Goal: Use online tool/utility: Utilize a website feature to perform a specific function

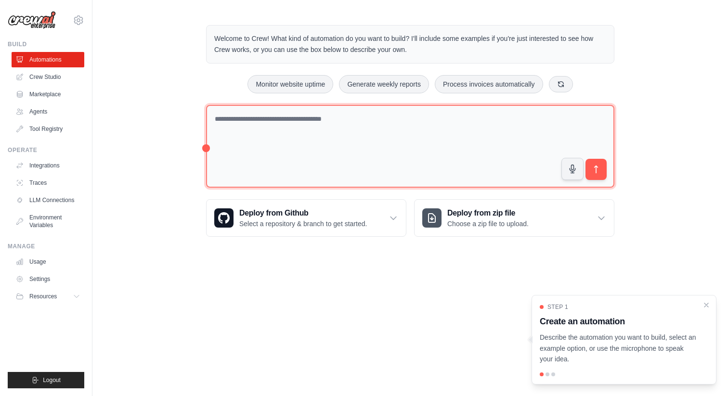
click at [271, 109] on textarea at bounding box center [410, 146] width 408 height 83
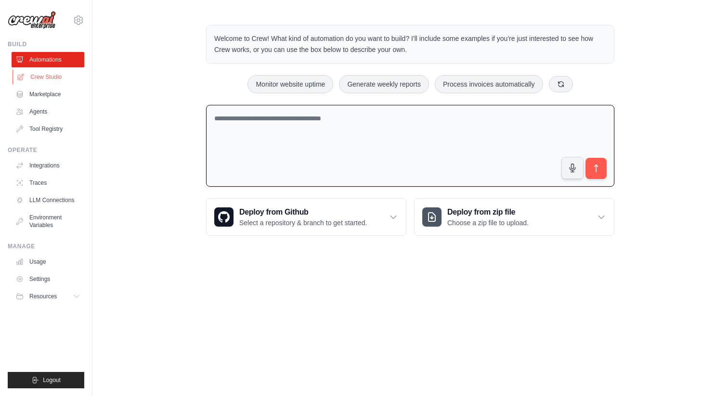
click at [61, 81] on link "Crew Studio" at bounding box center [49, 76] width 73 height 15
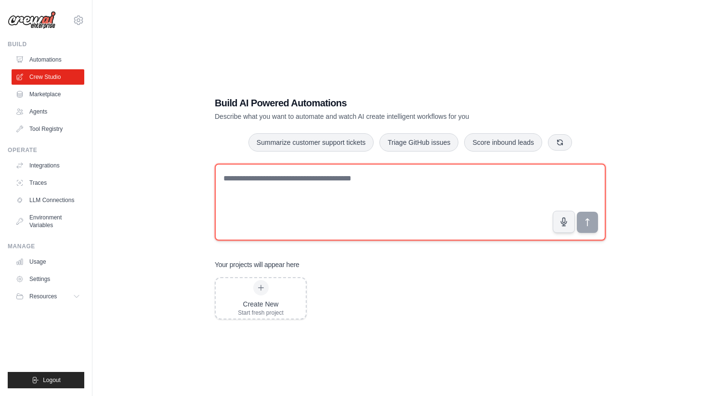
click at [278, 211] on textarea at bounding box center [410, 202] width 391 height 77
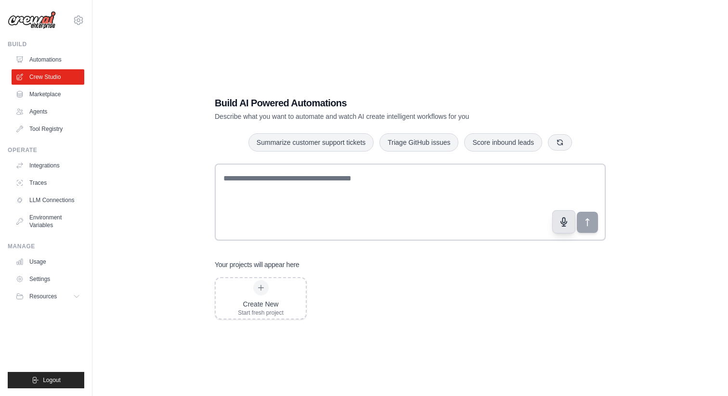
click at [557, 231] on button "button" at bounding box center [563, 221] width 23 height 23
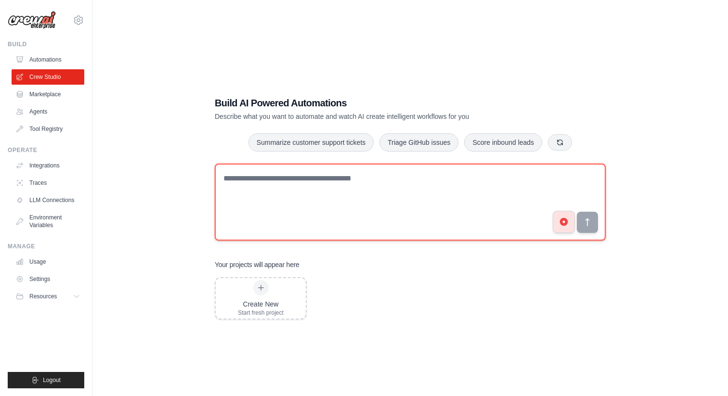
click at [352, 207] on textarea at bounding box center [410, 202] width 391 height 77
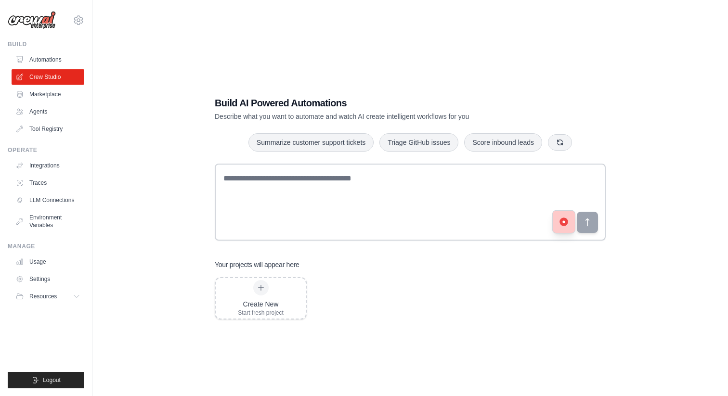
click at [567, 231] on button "button" at bounding box center [563, 221] width 23 height 23
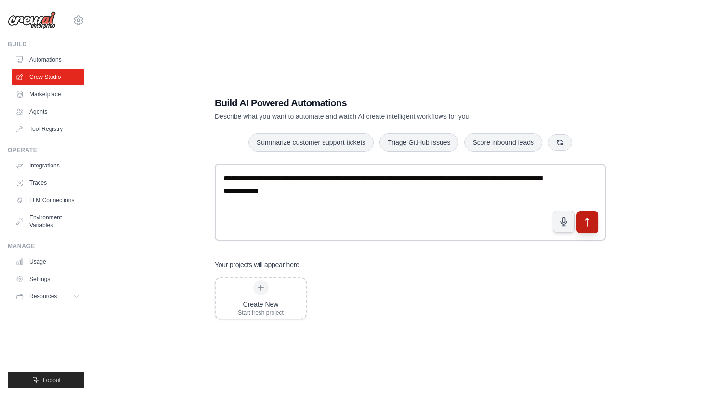
click at [581, 224] on button "submit" at bounding box center [587, 222] width 22 height 22
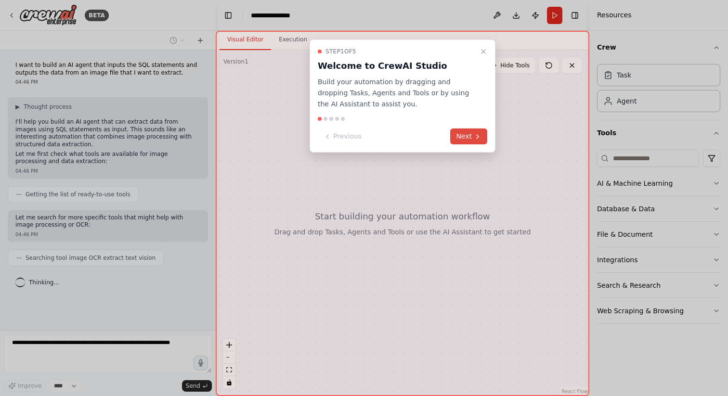
click at [471, 144] on button "Next" at bounding box center [468, 137] width 37 height 16
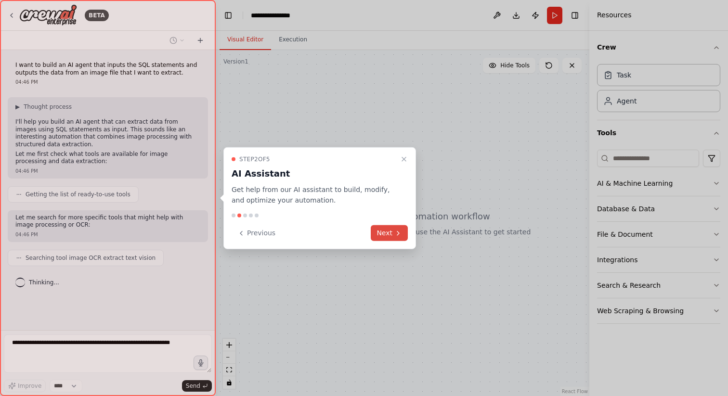
click at [385, 234] on button "Next" at bounding box center [389, 233] width 37 height 16
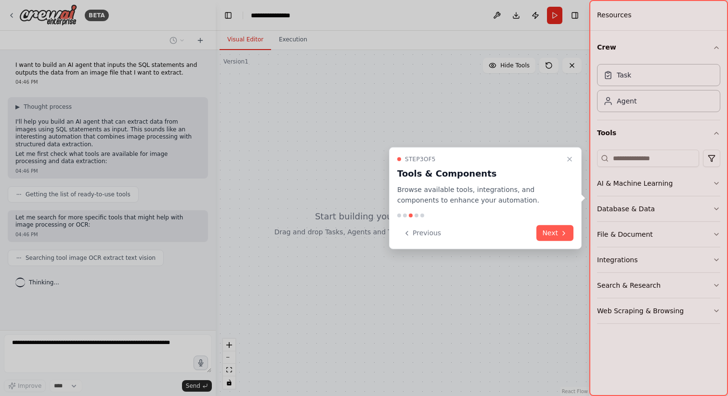
click at [576, 233] on div "Step 3 of 5 Tools & Components Browse available tools, integrations, and compon…" at bounding box center [485, 198] width 193 height 103
click at [564, 232] on icon at bounding box center [564, 233] width 2 height 4
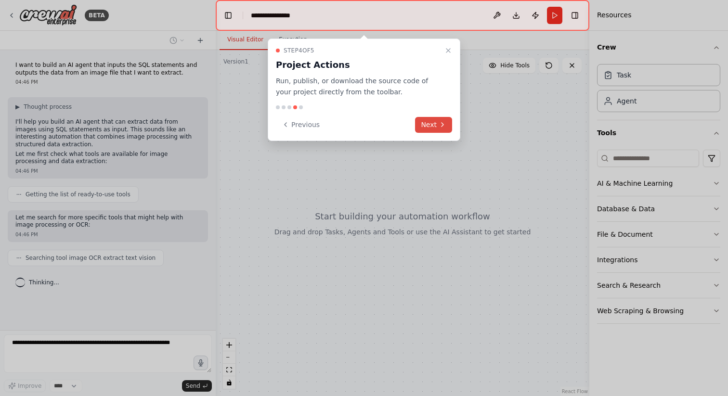
click at [436, 129] on button "Next" at bounding box center [433, 125] width 37 height 16
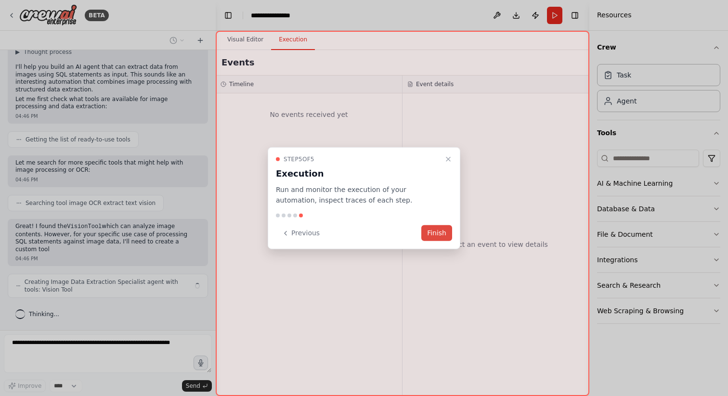
click at [426, 233] on button "Finish" at bounding box center [436, 233] width 31 height 16
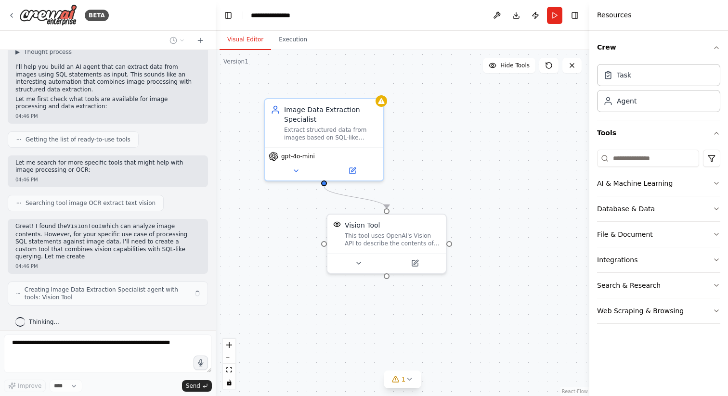
scroll to position [63, 0]
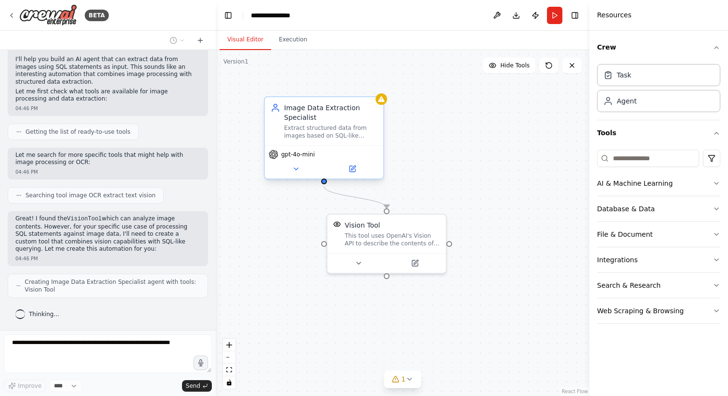
drag, startPoint x: 333, startPoint y: 124, endPoint x: 317, endPoint y: 118, distance: 17.4
click at [317, 124] on div "Extract structured data from images based on SQL-like queries. Process images t…" at bounding box center [330, 131] width 93 height 15
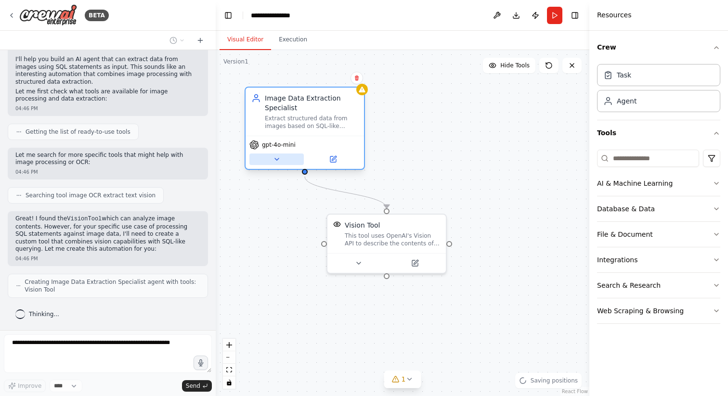
click at [296, 157] on button at bounding box center [276, 160] width 54 height 12
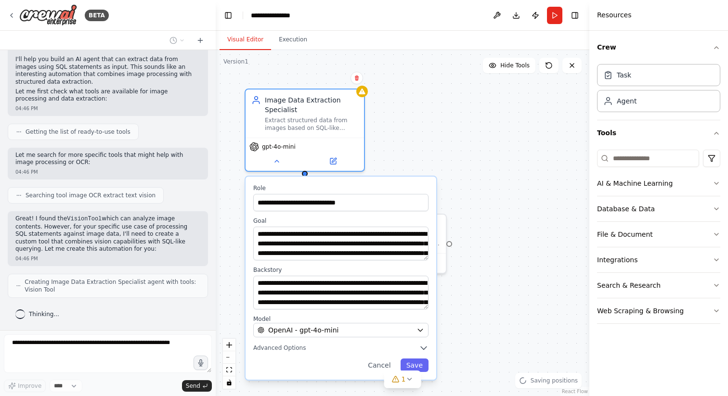
click at [387, 162] on div ".deletable-edge-delete-btn { width: 20px; height: 20px; border: 0px solid #ffff…" at bounding box center [402, 223] width 373 height 346
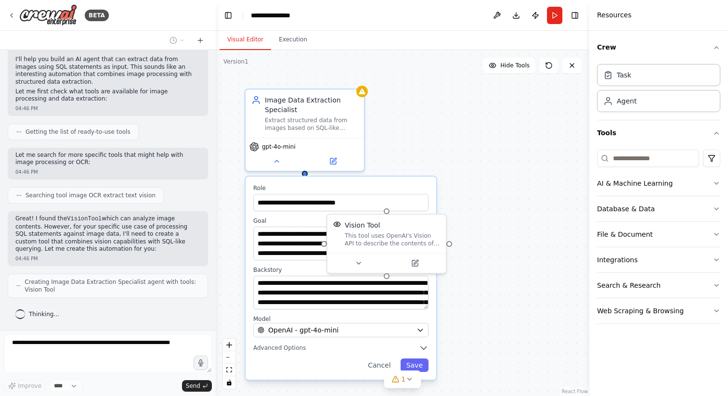
click at [397, 144] on div ".deletable-edge-delete-btn { width: 20px; height: 20px; border: 0px solid #ffff…" at bounding box center [402, 223] width 373 height 346
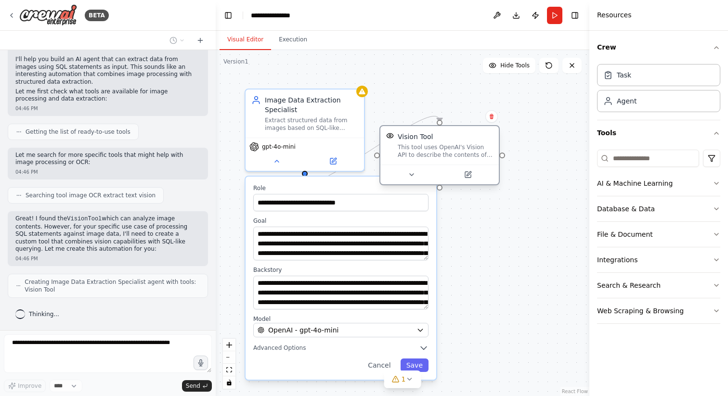
drag, startPoint x: 396, startPoint y: 234, endPoint x: 464, endPoint y: 134, distance: 120.5
click at [464, 143] on div "This tool uses OpenAI's Vision API to describe the contents of an image." at bounding box center [445, 150] width 95 height 15
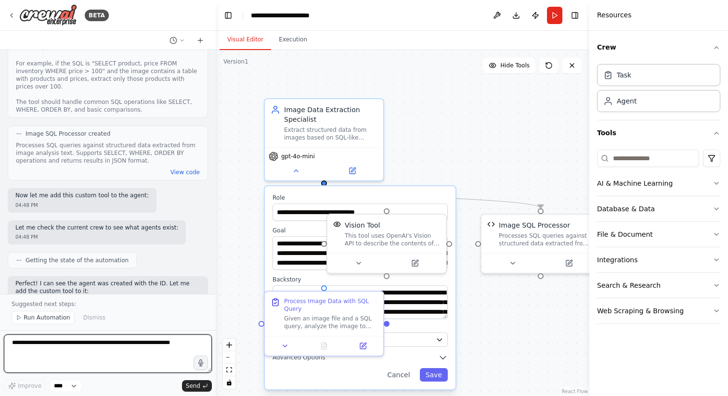
scroll to position [488, 0]
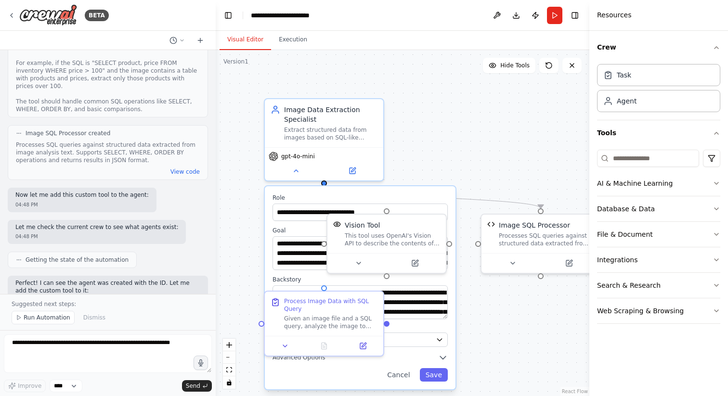
click at [174, 211] on div "I want to build an AI agent that inputs the SQL statements and outputs the data…" at bounding box center [108, 172] width 216 height 244
click at [502, 90] on div ".deletable-edge-delete-btn { width: 20px; height: 20px; border: 0px solid #ffff…" at bounding box center [402, 223] width 373 height 346
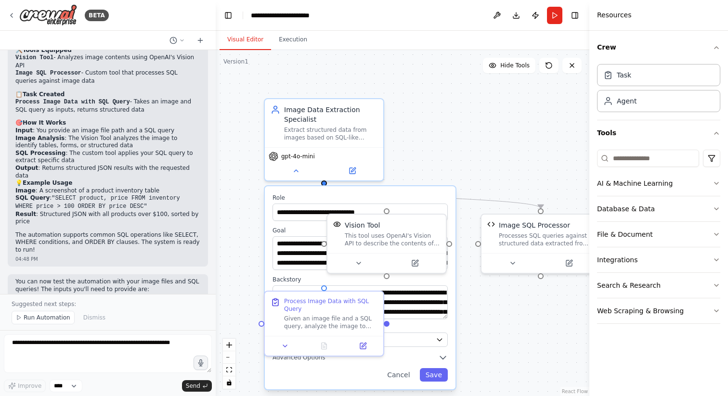
scroll to position [991, 0]
